Goal: Use online tool/utility: Utilize a website feature to perform a specific function

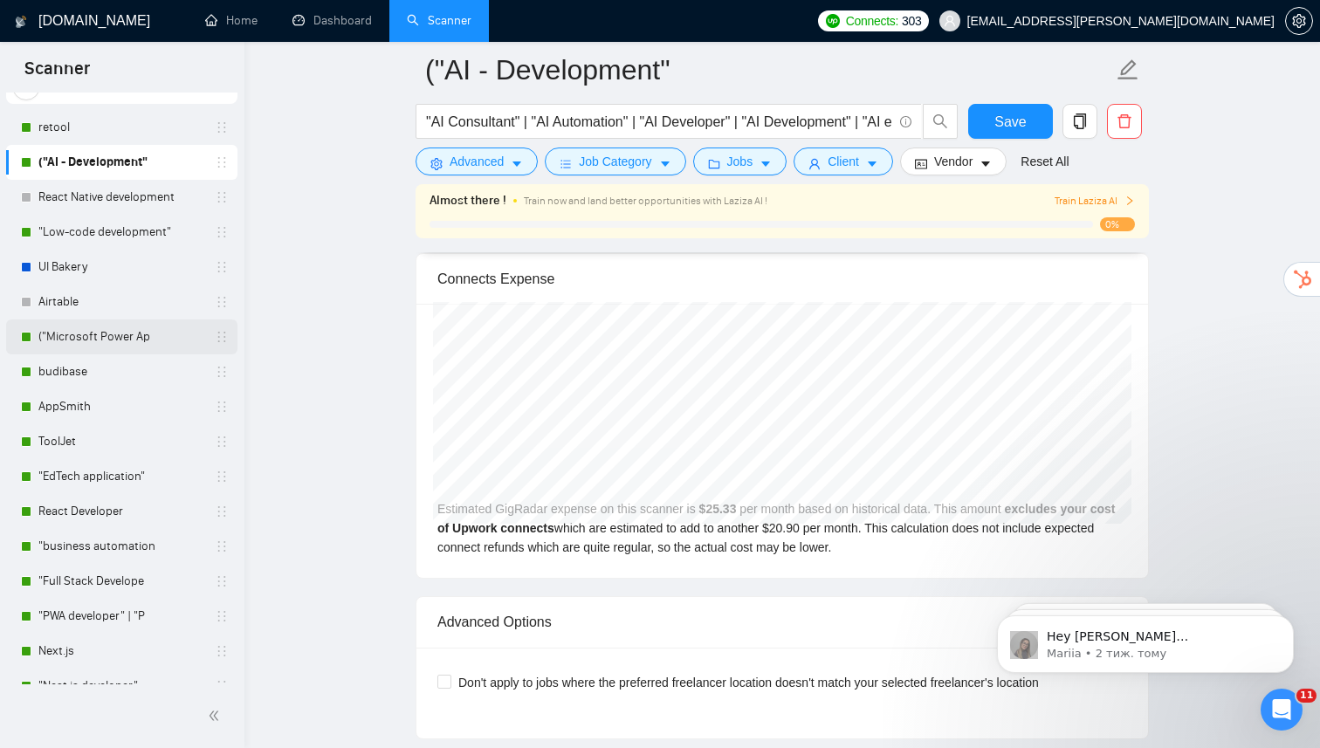
scroll to position [67, 0]
click at [130, 232] on link ""Low-code development"" at bounding box center [121, 234] width 166 height 35
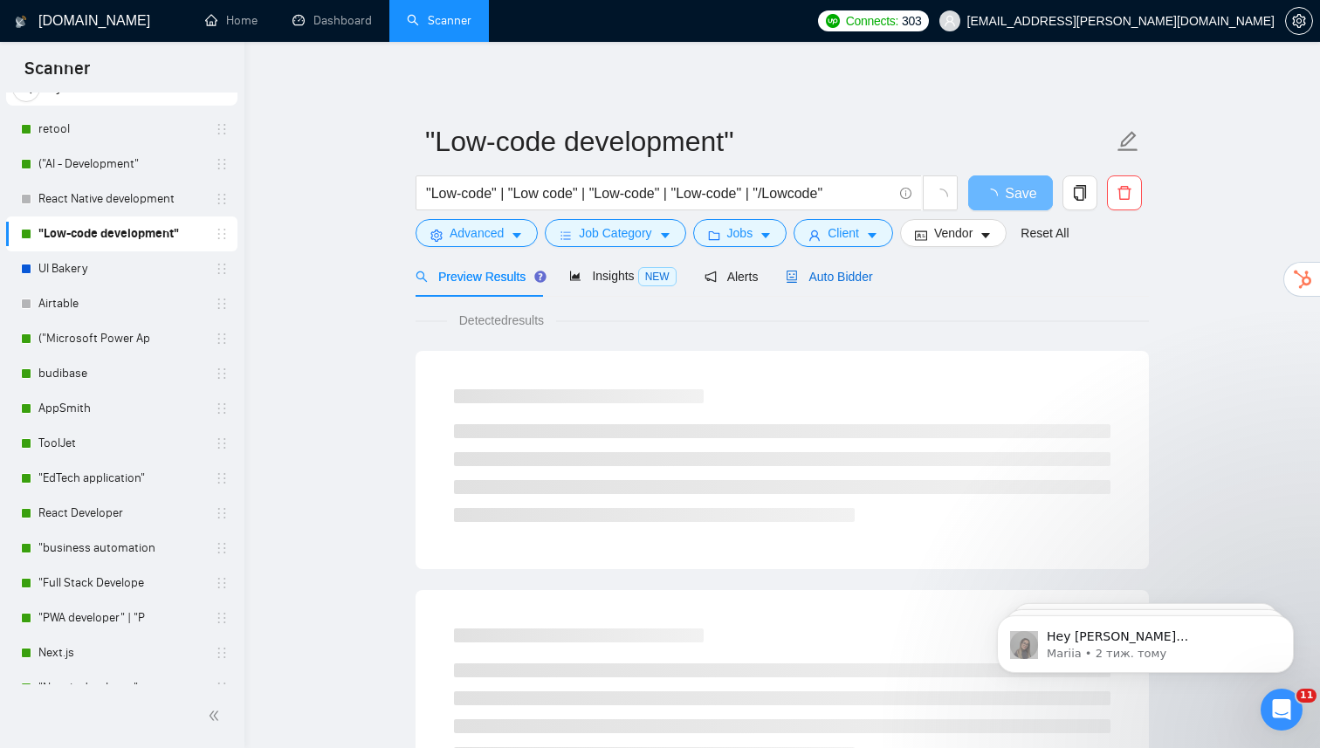
click at [814, 281] on span "Auto Bidder" at bounding box center [829, 277] width 86 height 14
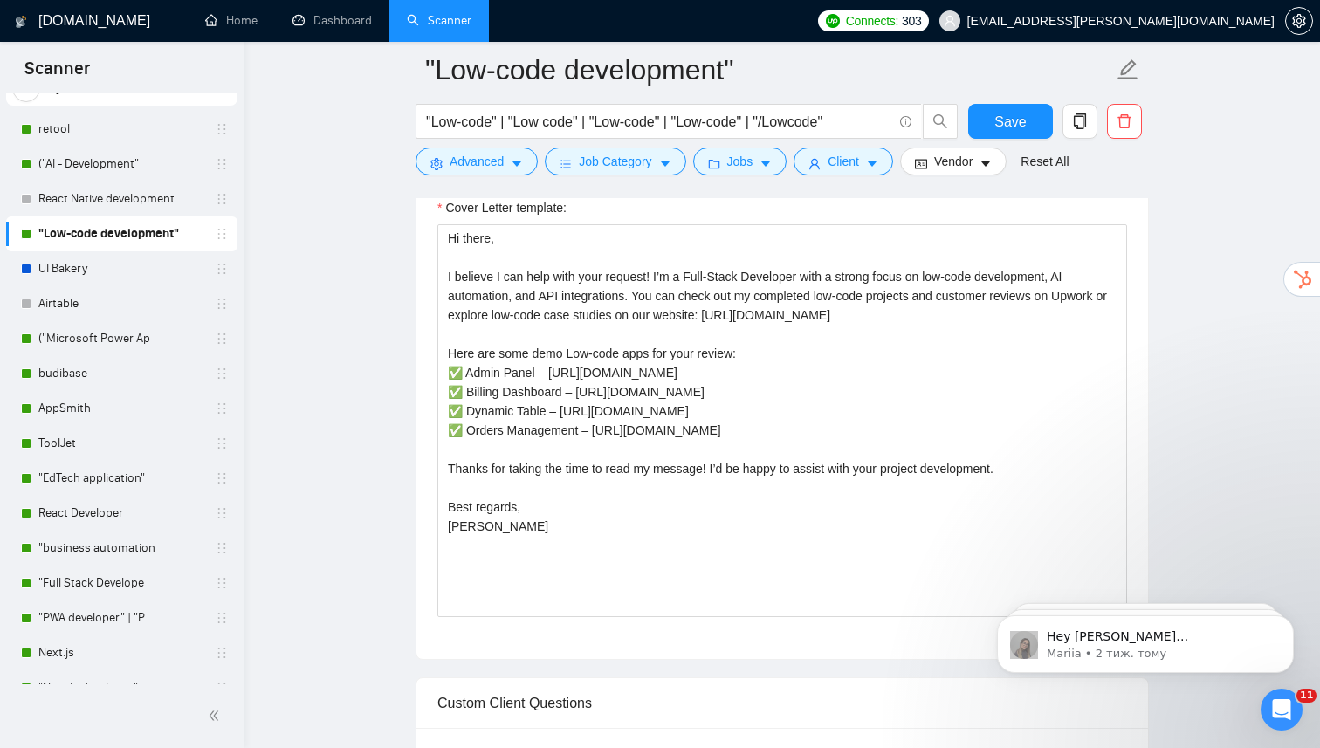
scroll to position [1415, 0]
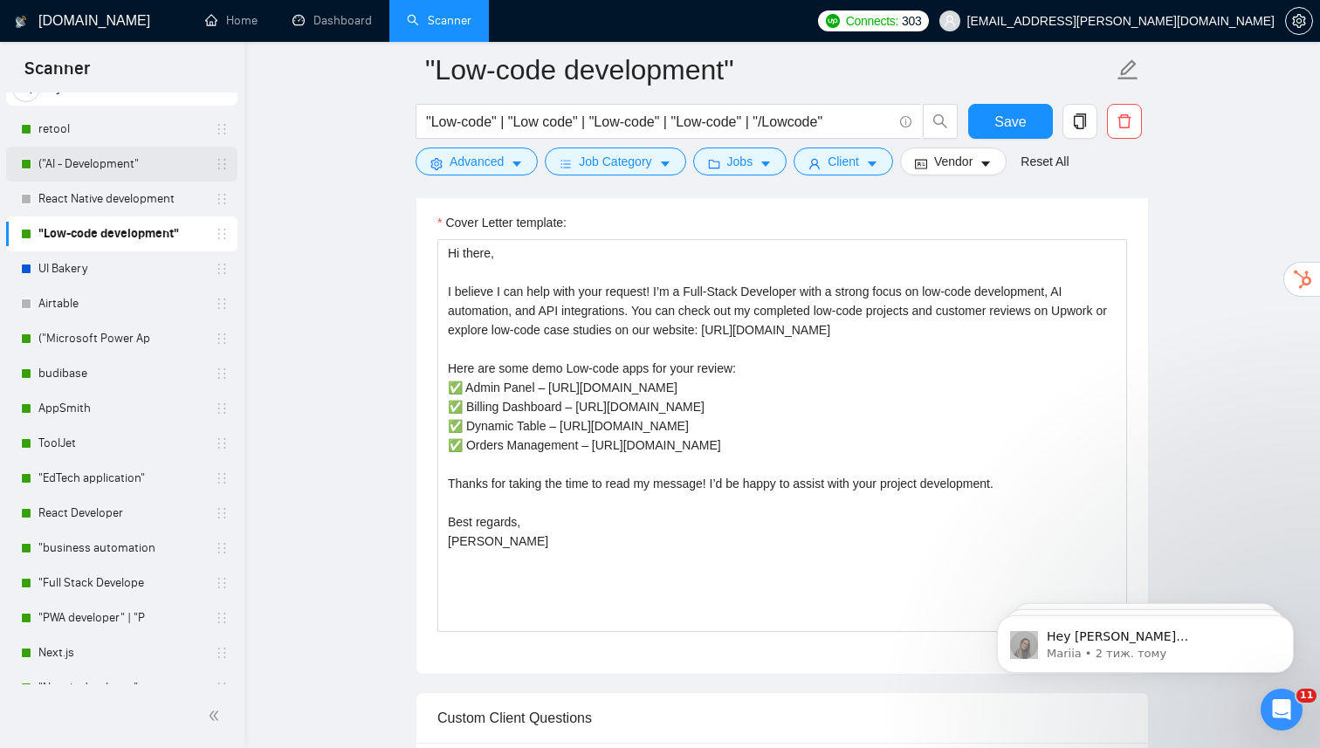
click at [101, 161] on link "("AI - Development"" at bounding box center [121, 164] width 166 height 35
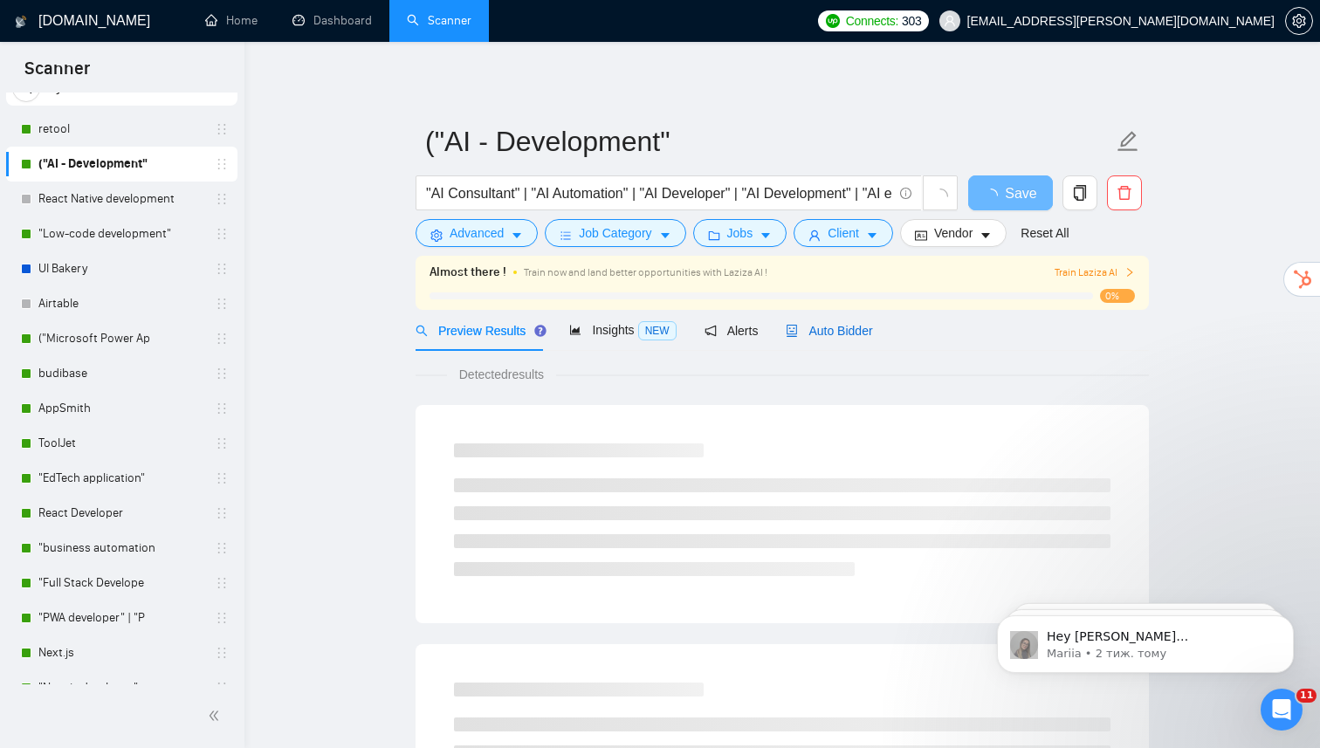
click at [871, 324] on span "Auto Bidder" at bounding box center [829, 331] width 86 height 14
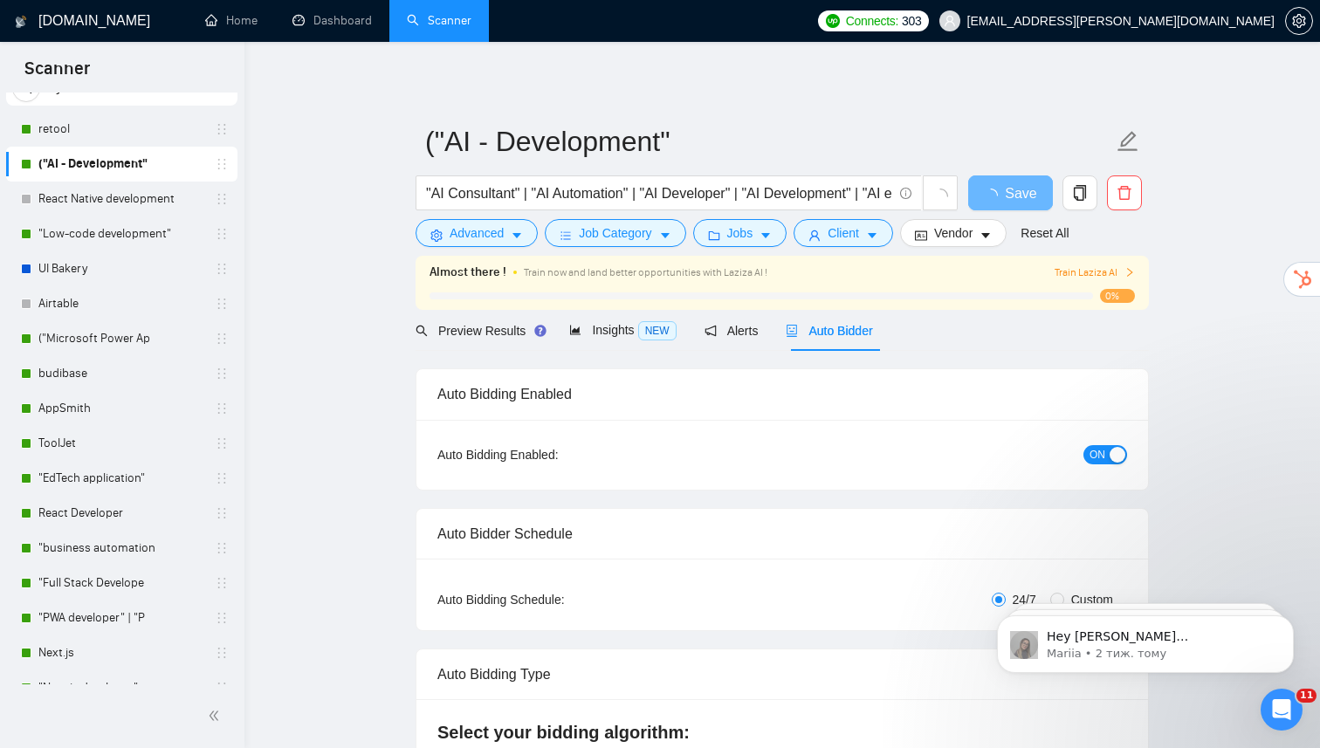
radio input "false"
radio input "true"
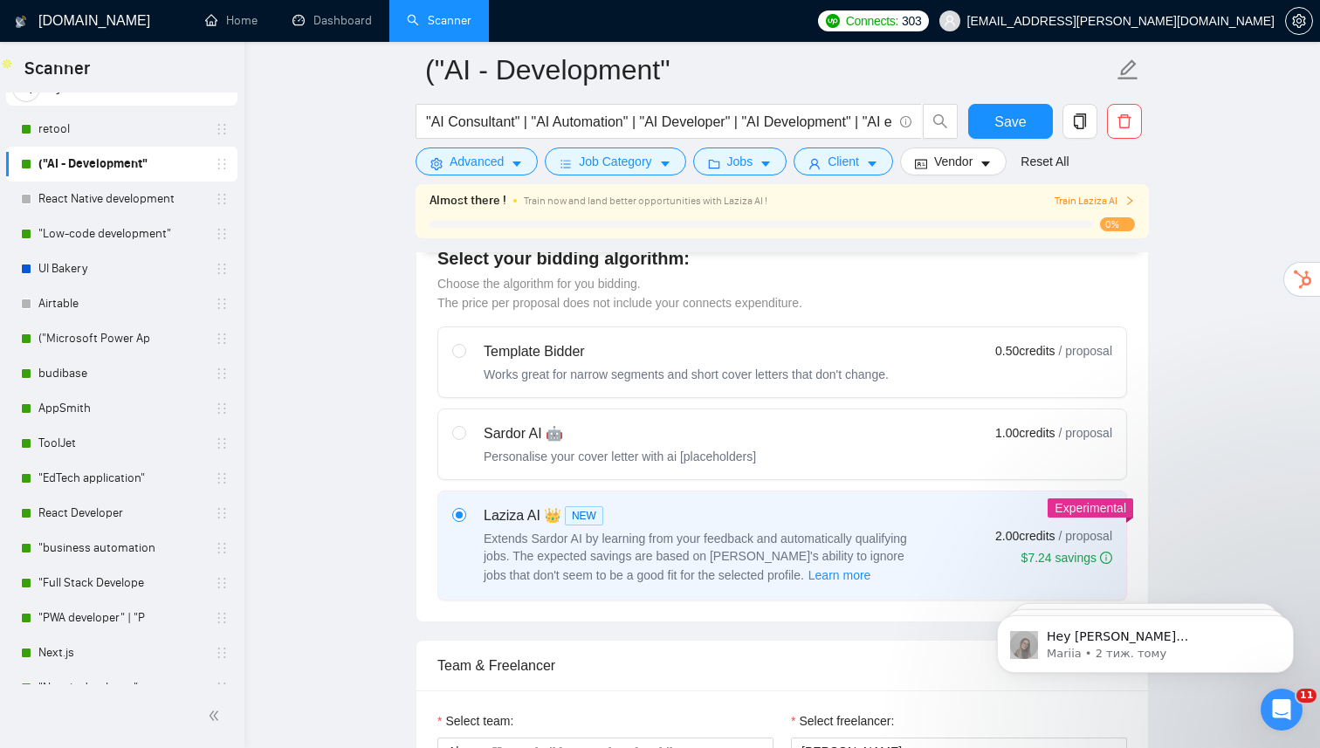
scroll to position [713, 0]
